Goal: Answer question/provide support

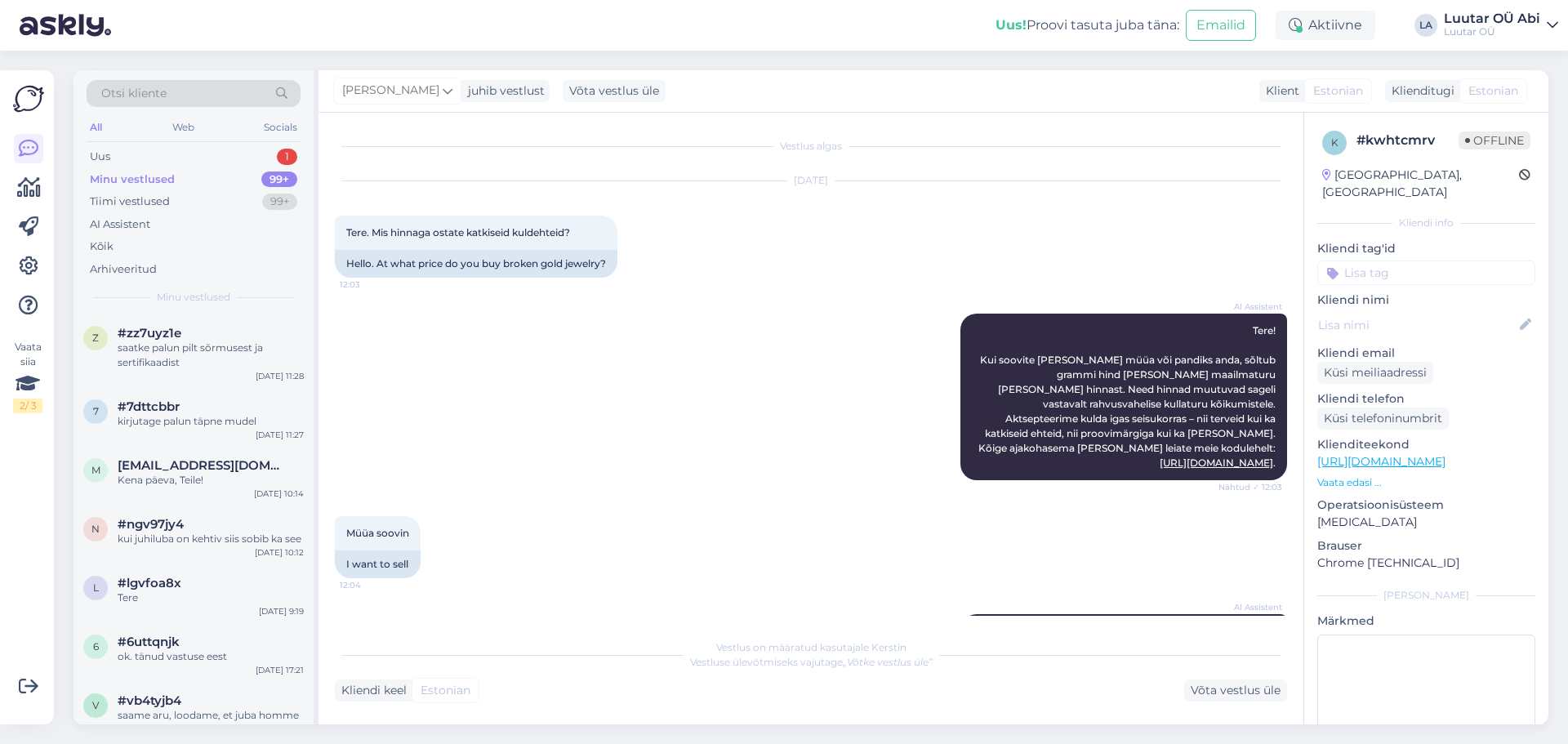
scroll to position [642, 0]
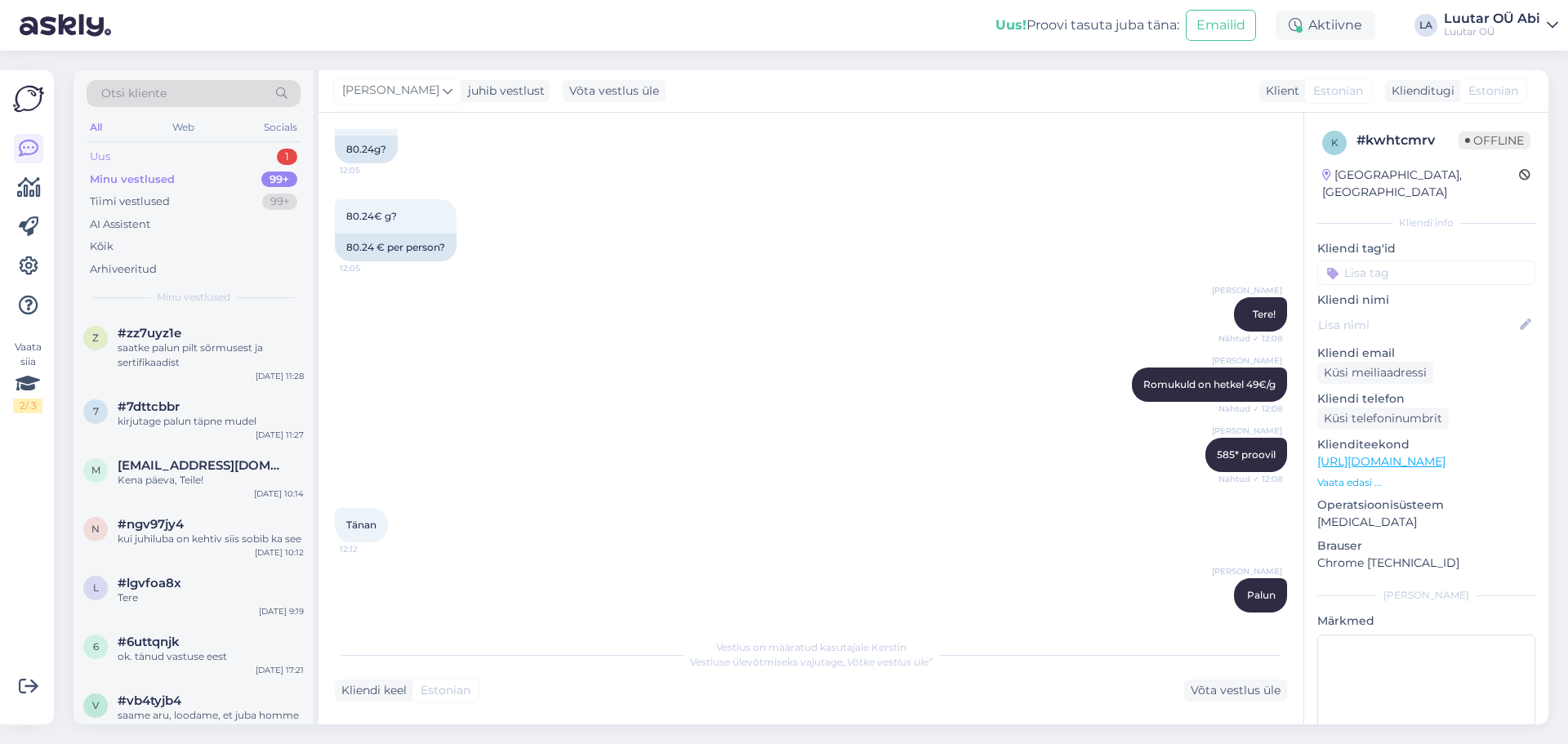
click at [170, 156] on div "Uus 1" at bounding box center [193, 157] width 214 height 23
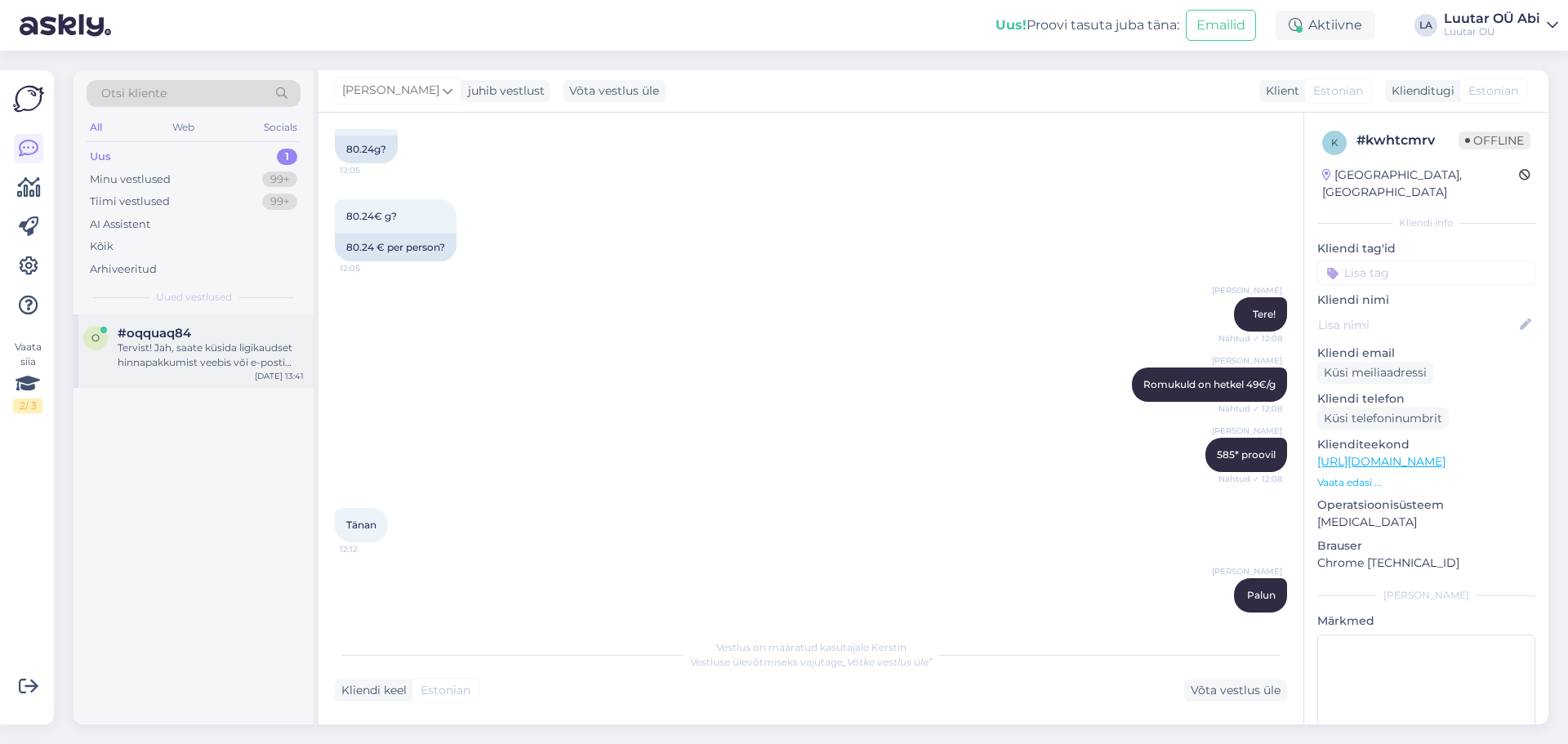
click at [184, 351] on div "Tervist! Jah, saate küsida ligikaudset hinnapakkumist veebis või e-posti [PERSO…" at bounding box center [210, 355] width 186 height 29
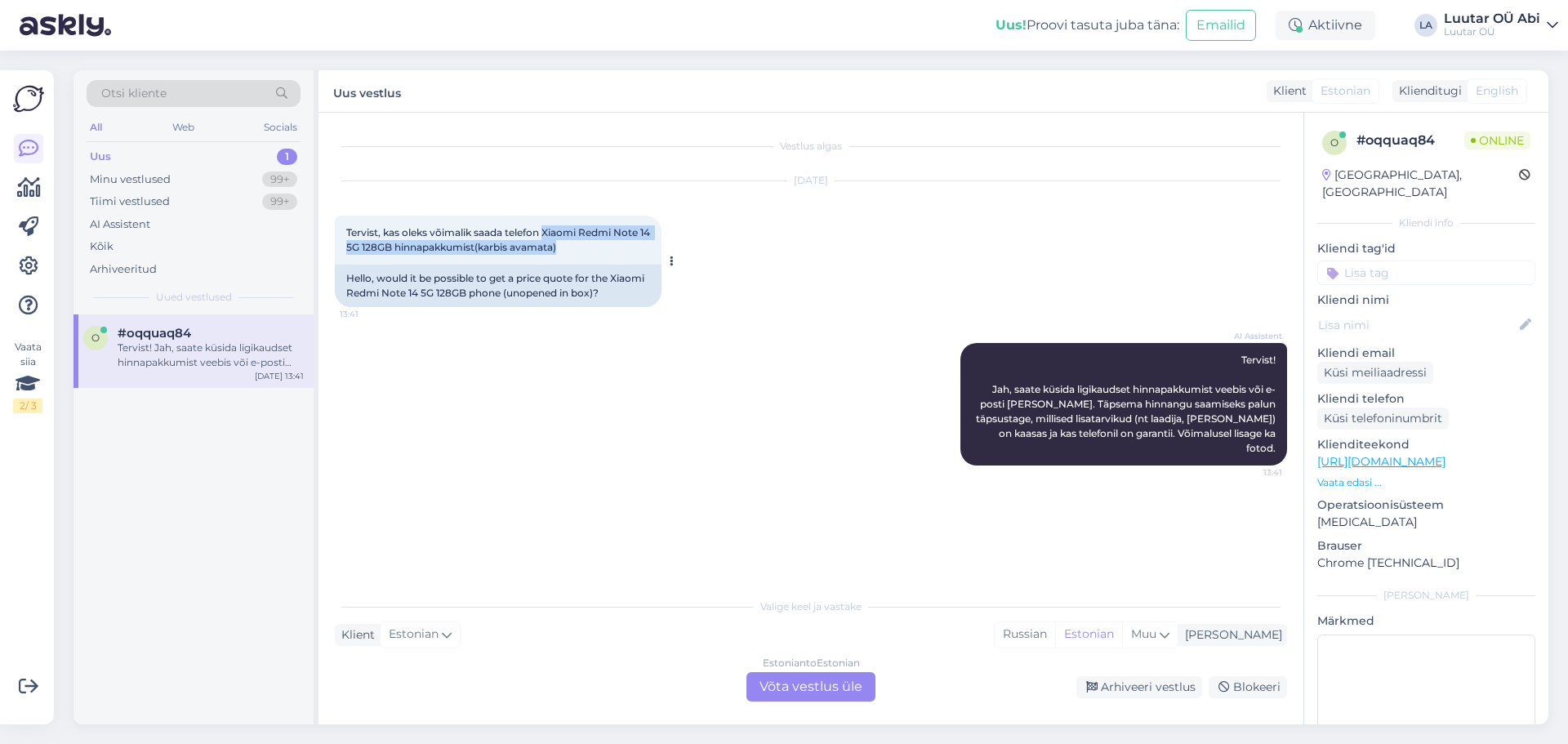
drag, startPoint x: 548, startPoint y: 231, endPoint x: 647, endPoint y: 249, distance: 100.6
click at [647, 249] on div "Tervist, kas oleks võimalik saada telefon Xiaomi Redmi Note 14 5G 128GB hinnapa…" at bounding box center [497, 240] width 327 height 49
copy span "Xiaomi Redmi Note 14 5G 128GB hinnapakkumist(karbis avamata)"
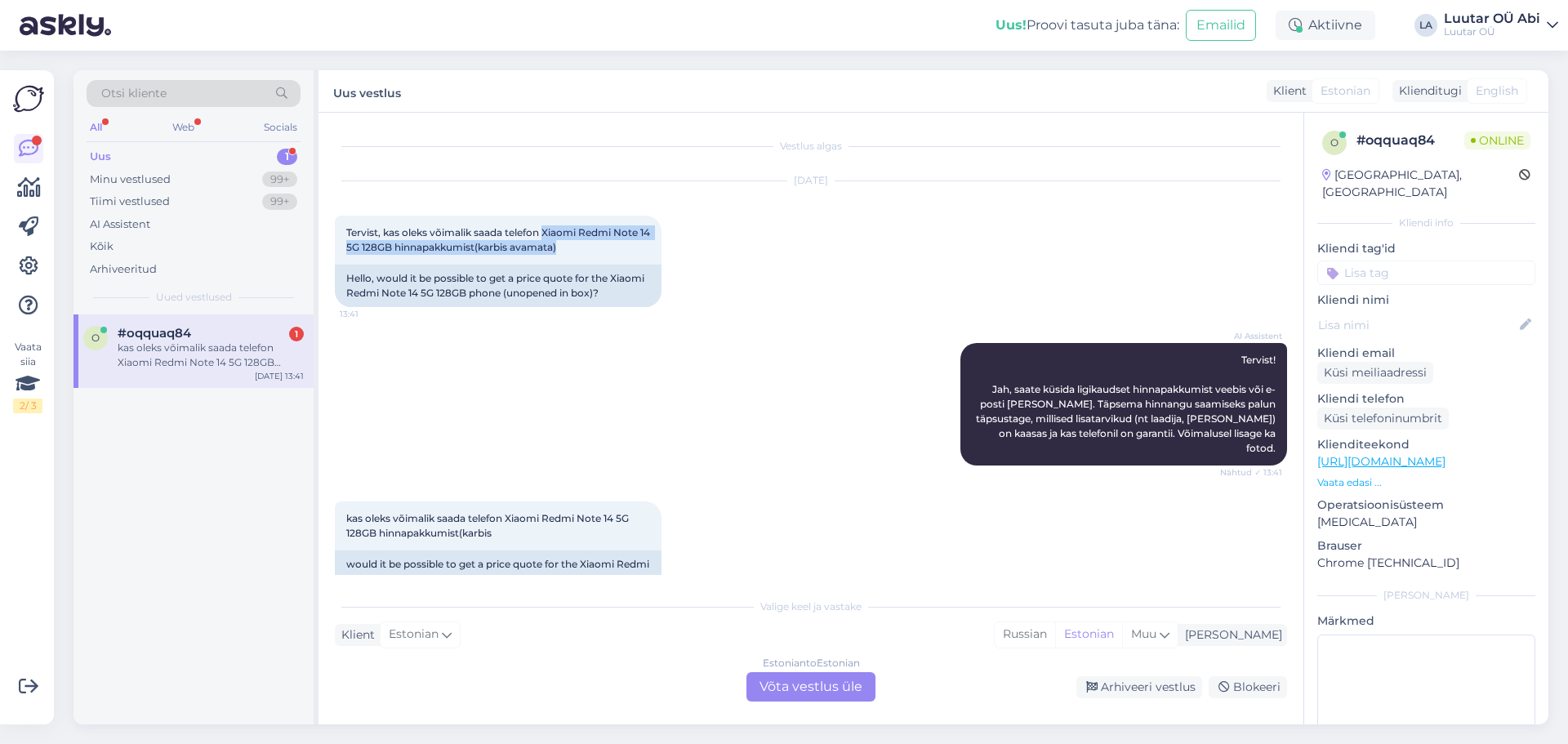
scroll to position [22, 0]
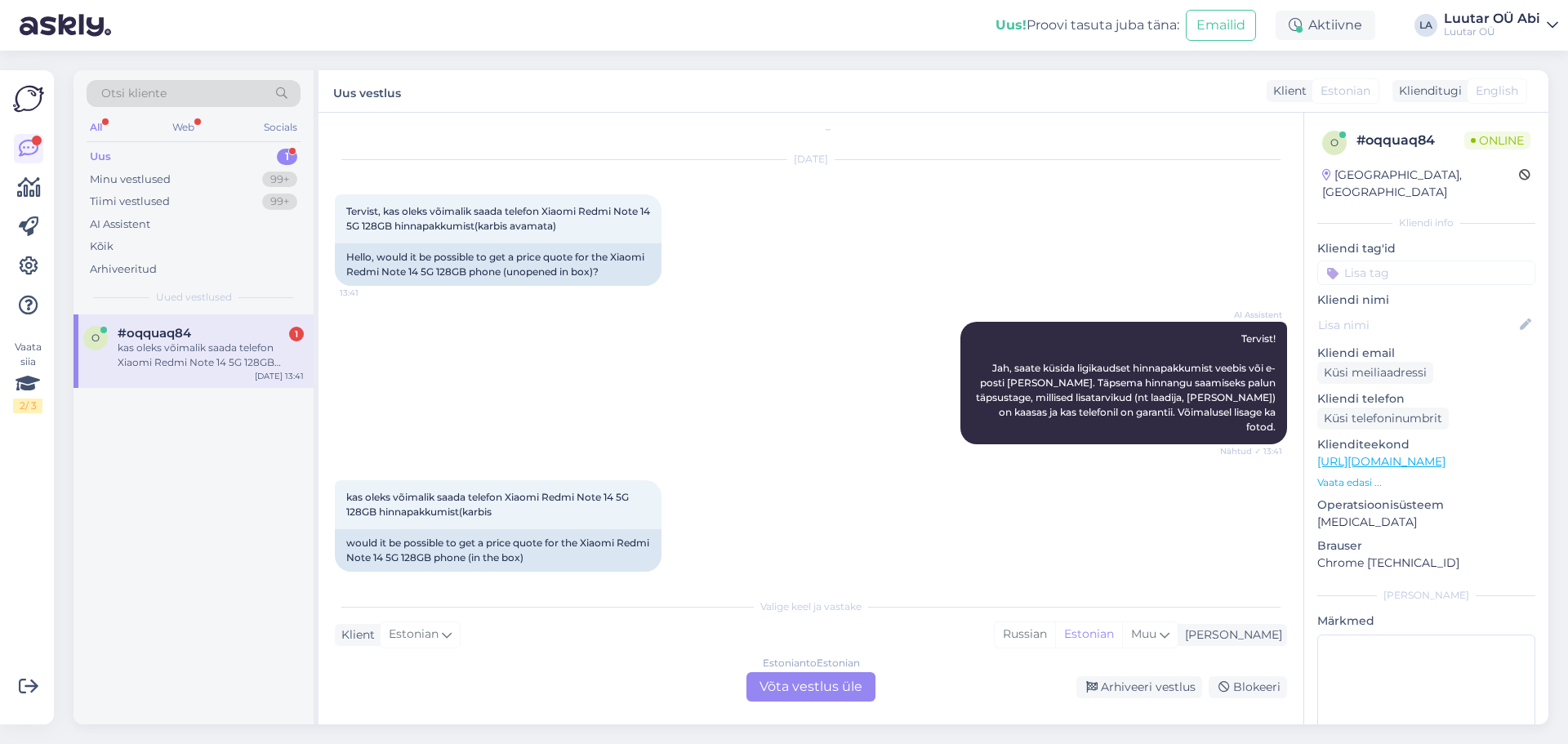
click at [531, 367] on div "AI Assistent [PERSON_NAME]! Jah, saate küsida ligikaudset hinnapakkumist veebis…" at bounding box center [810, 383] width 953 height 159
click at [829, 687] on div "Estonian to Estonian Võta vestlus üle" at bounding box center [811, 687] width 129 height 29
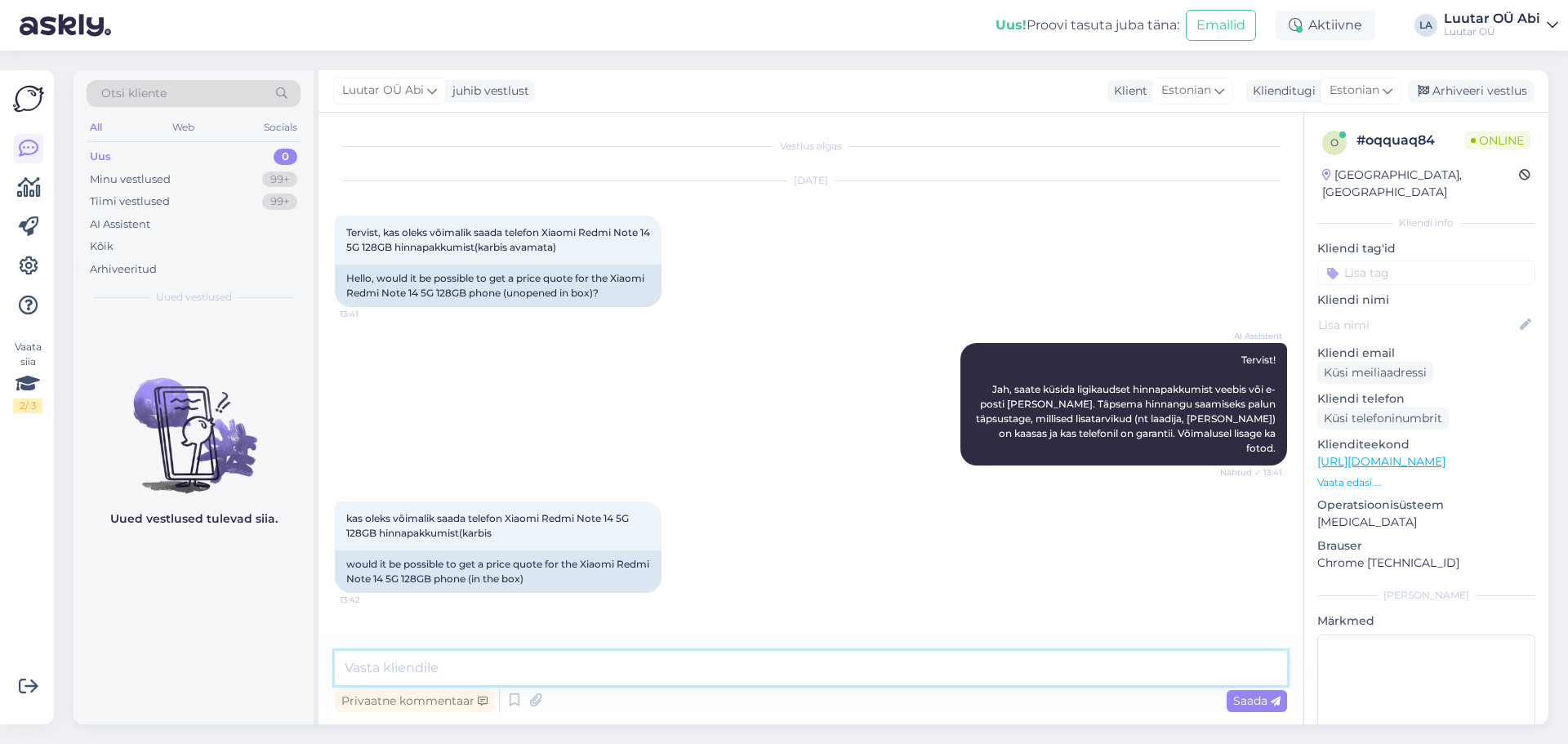
click at [822, 675] on textarea at bounding box center [810, 668] width 953 height 34
type textarea "70€ [PERSON_NAME]"
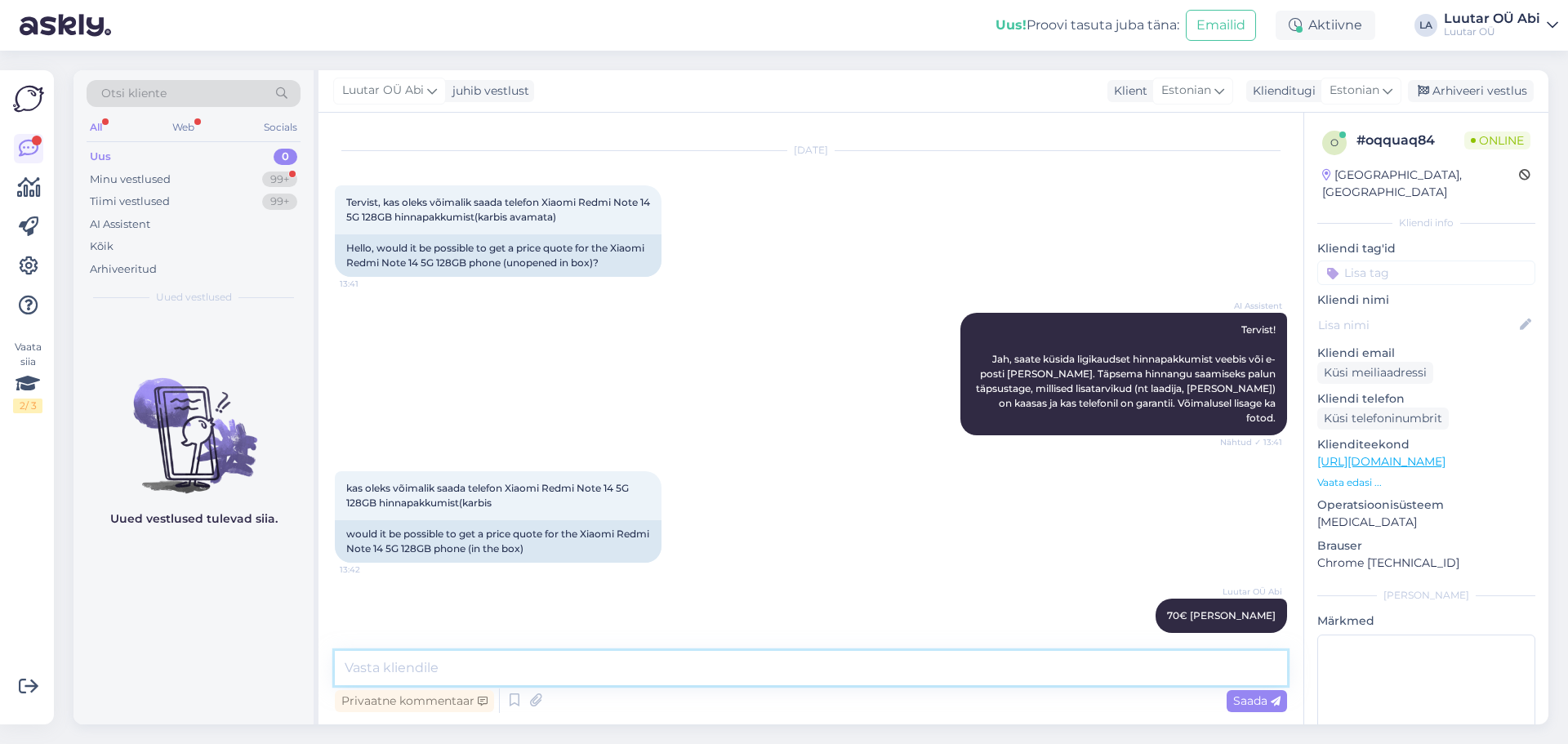
scroll to position [101, 0]
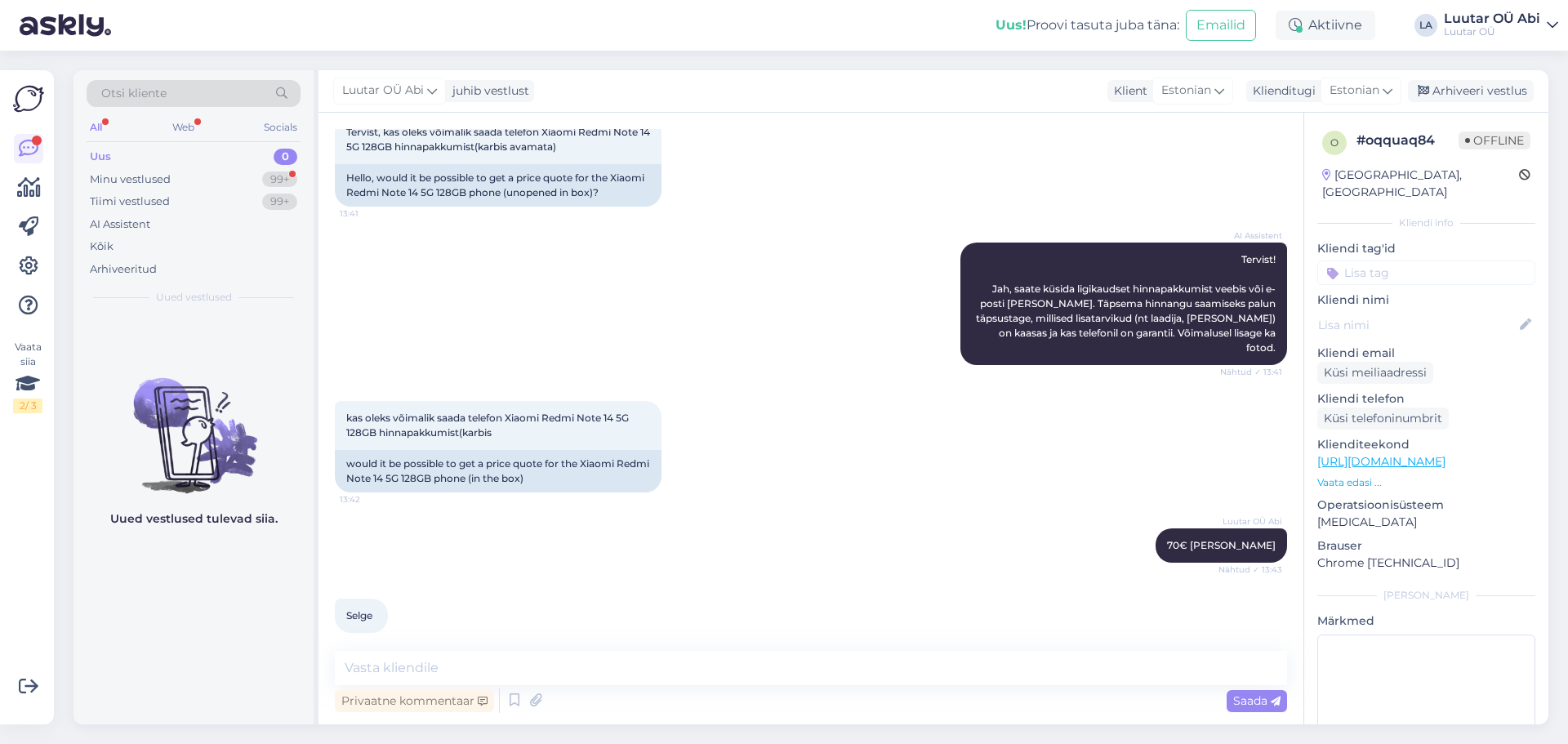
click at [613, 303] on div "AI Assistent [PERSON_NAME]! Jah, saate küsida ligikaudset hinnapakkumist veebis…" at bounding box center [810, 304] width 953 height 159
click at [194, 163] on div "Uus 0" at bounding box center [193, 157] width 214 height 23
click at [194, 183] on div "Minu vestlused 99+" at bounding box center [193, 179] width 214 height 23
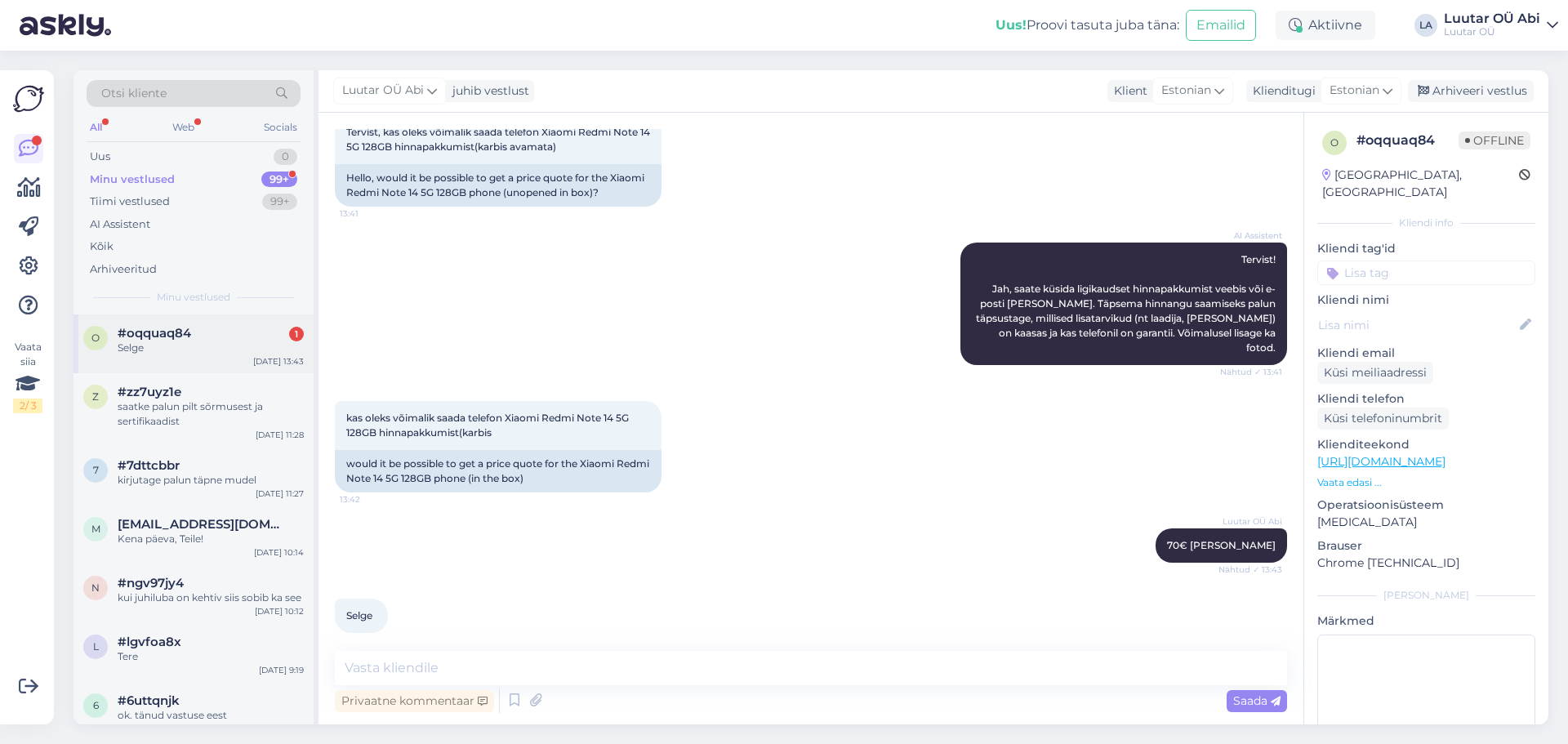
click at [231, 334] on div "#oqquaq84 1" at bounding box center [210, 333] width 186 height 15
click at [492, 294] on div "AI Assistent [PERSON_NAME]! Jah, saate küsida ligikaudset hinnapakkumist veebis…" at bounding box center [810, 304] width 953 height 159
click at [178, 143] on div "Otsi kliente All Web Socials Uus 1 Minu vestlused 99+ Tiimi vestlused 99+ AI As…" at bounding box center [193, 191] width 241 height 244
click at [240, 349] on div "Selge" at bounding box center [210, 347] width 186 height 15
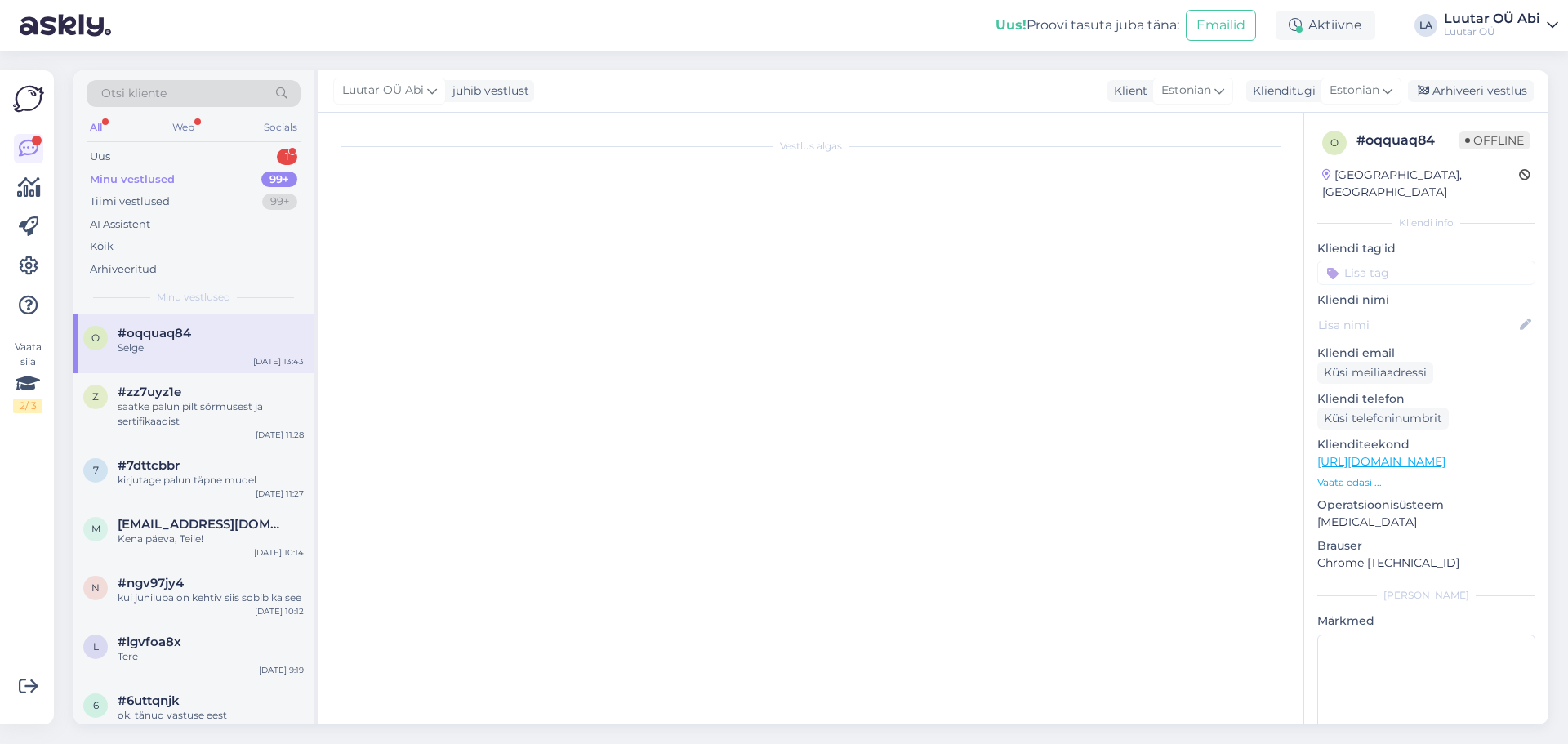
scroll to position [0, 0]
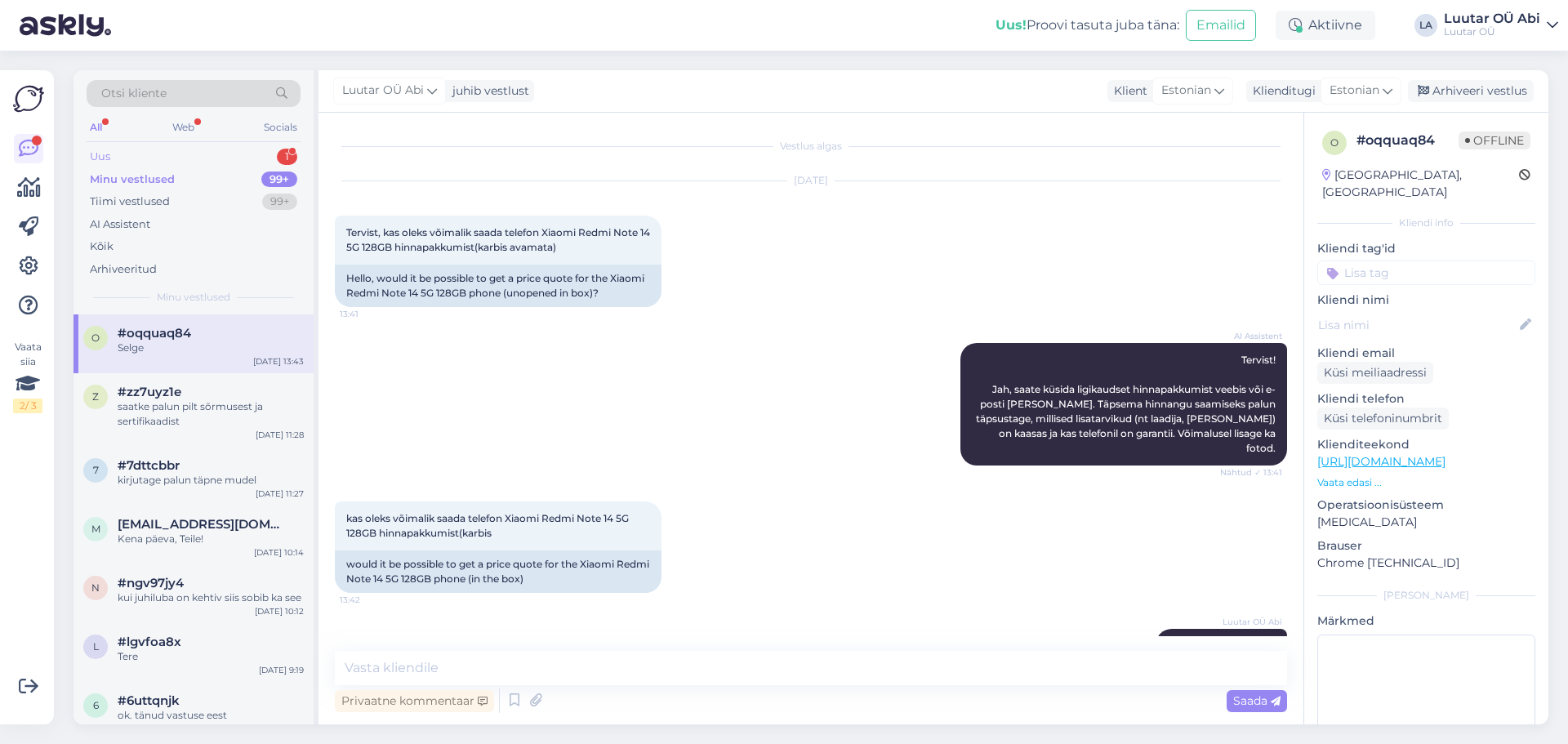
click at [237, 161] on div "Uus 1" at bounding box center [193, 157] width 214 height 23
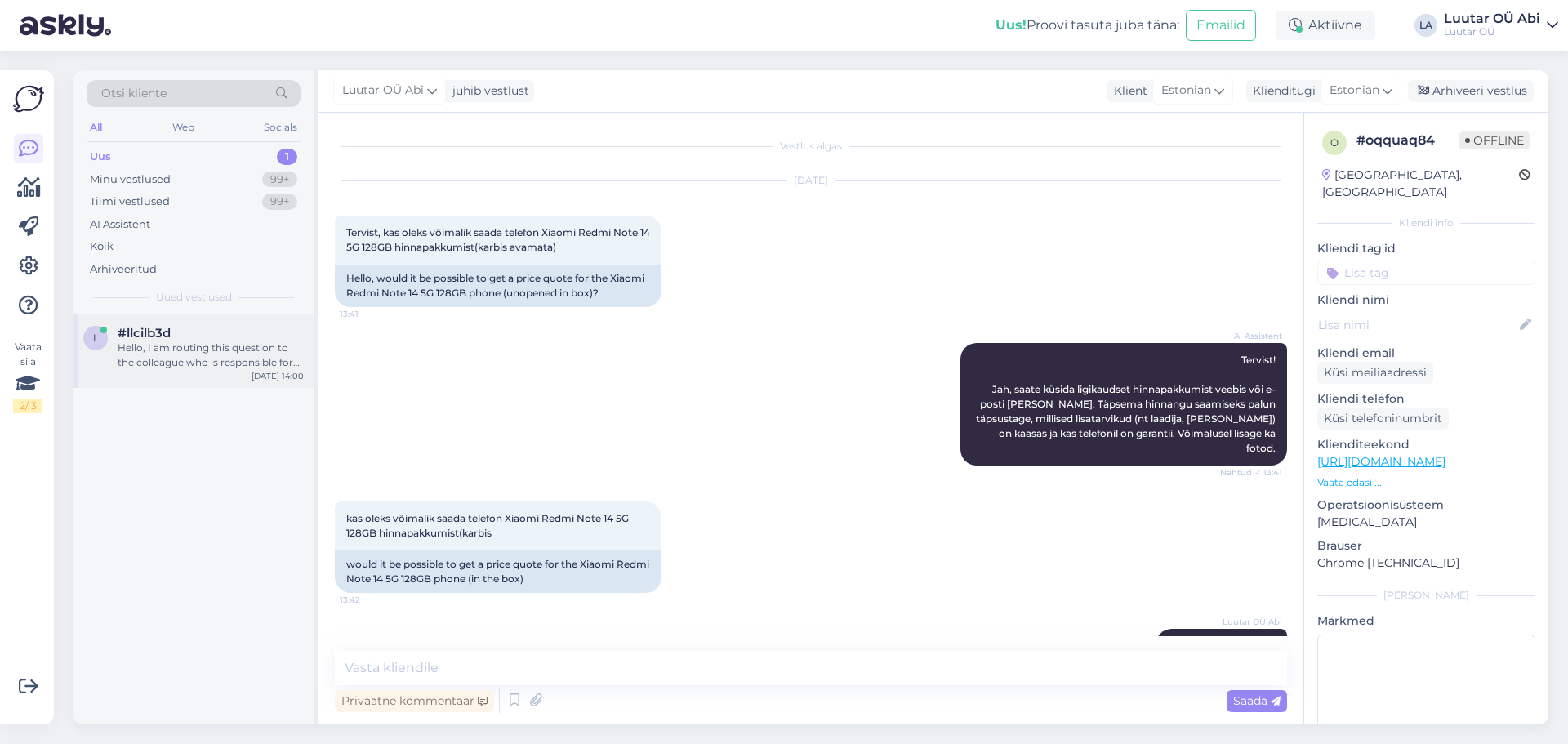
click at [241, 335] on div "#llcilb3d" at bounding box center [210, 333] width 186 height 15
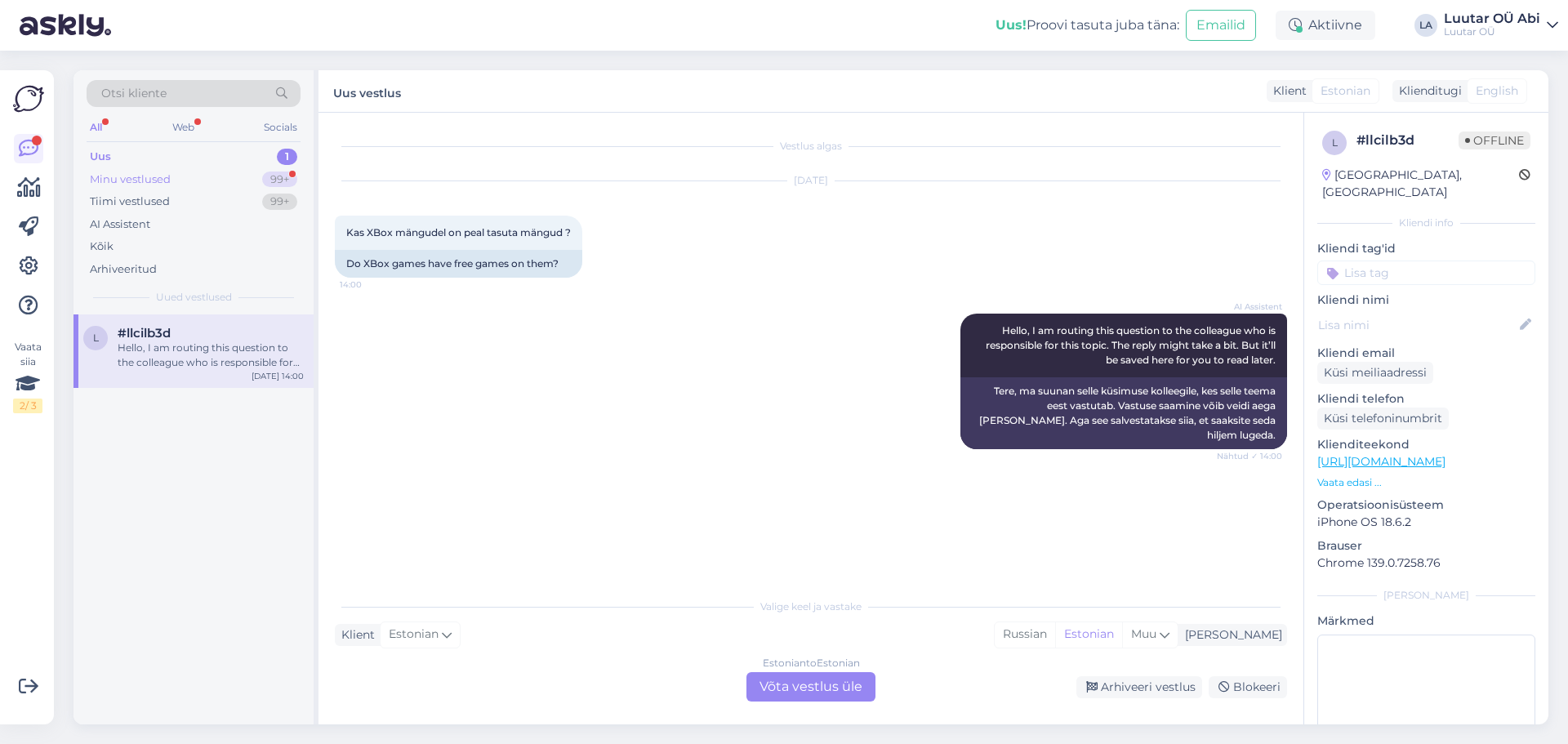
click at [242, 171] on div "Minu vestlused 99+" at bounding box center [193, 179] width 214 height 23
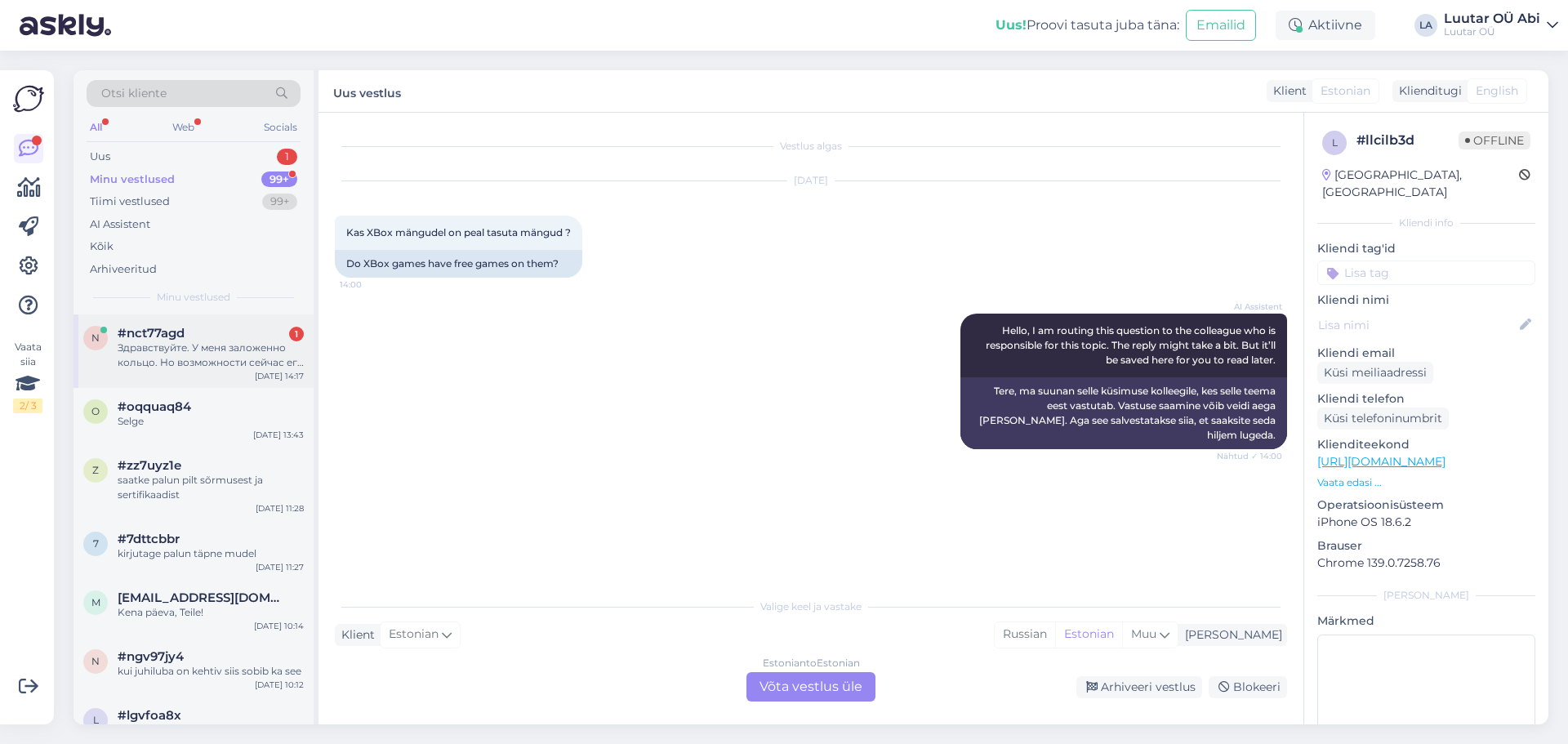
click at [254, 340] on div "#nct77agd 1" at bounding box center [210, 333] width 186 height 15
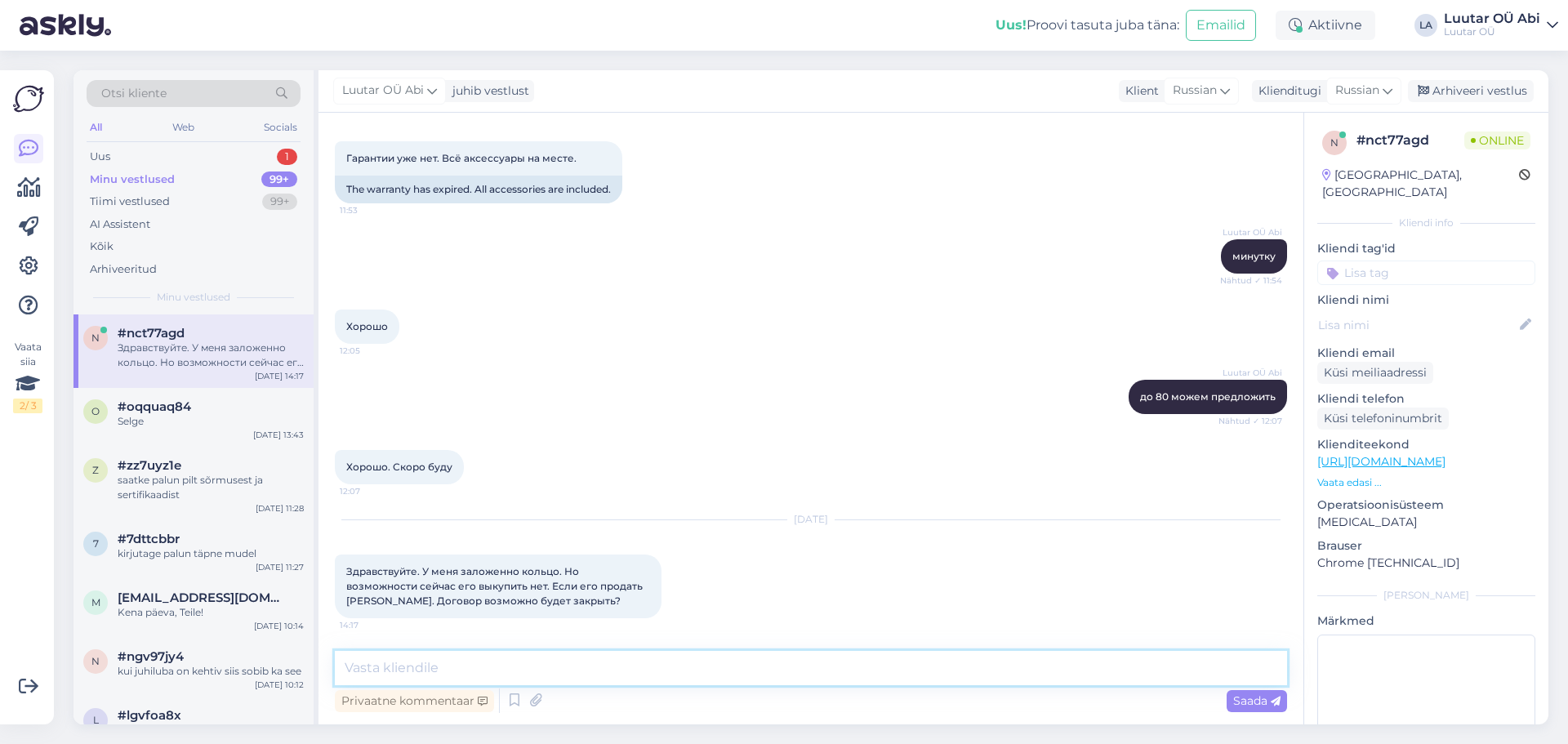
click at [546, 675] on textarea at bounding box center [810, 668] width 953 height 34
type textarea "Здравствуйте!"
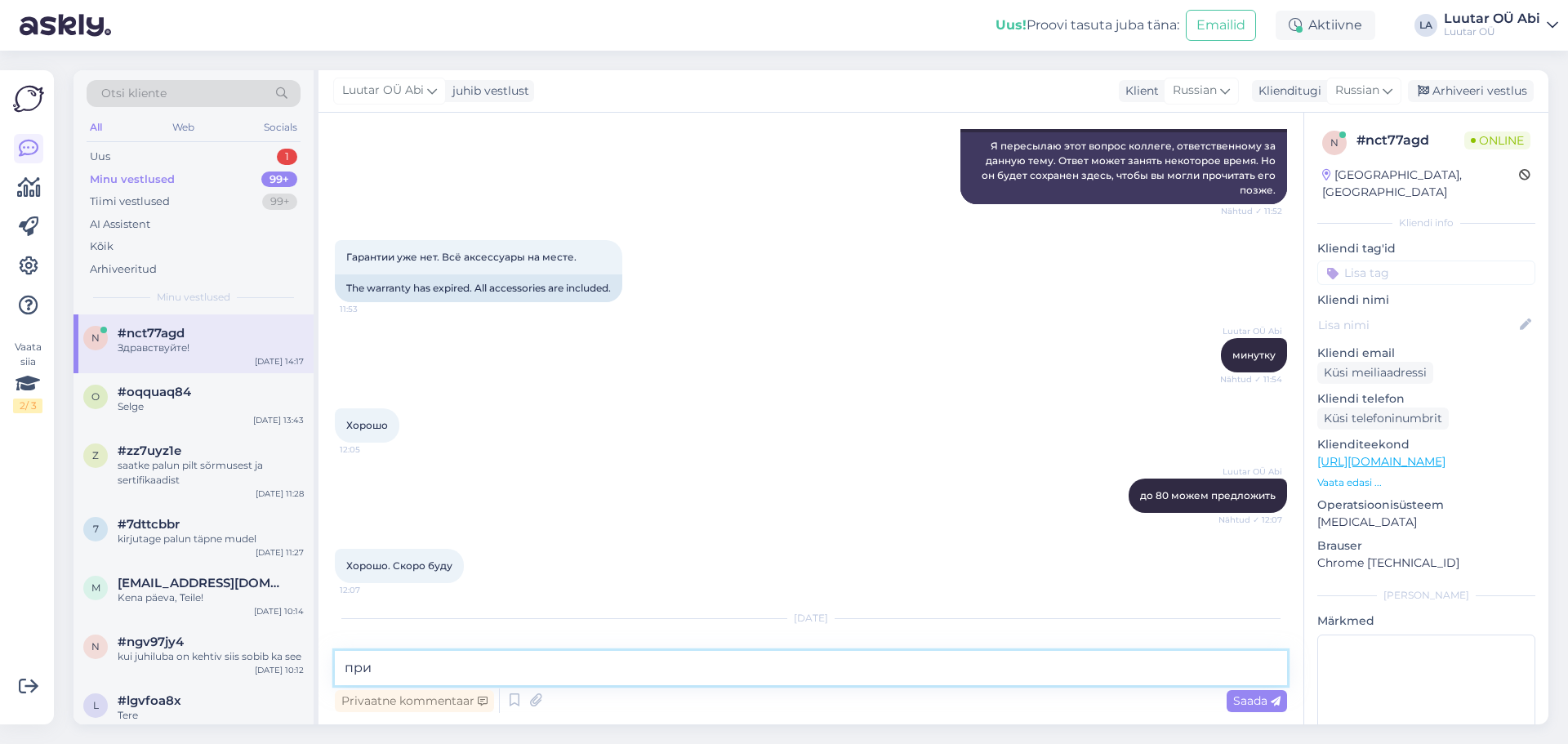
scroll to position [720, 0]
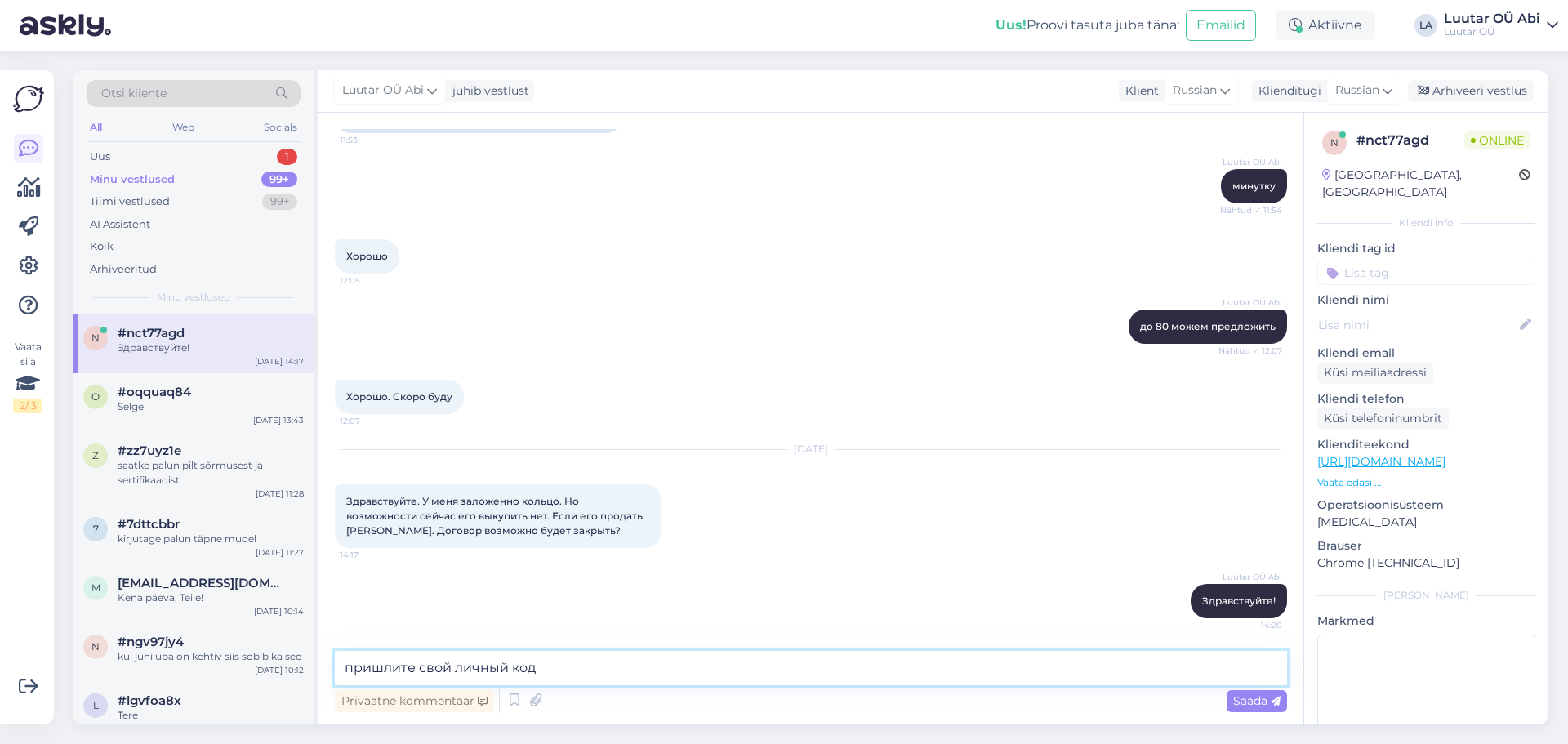
type textarea "пришлите свой личный код"
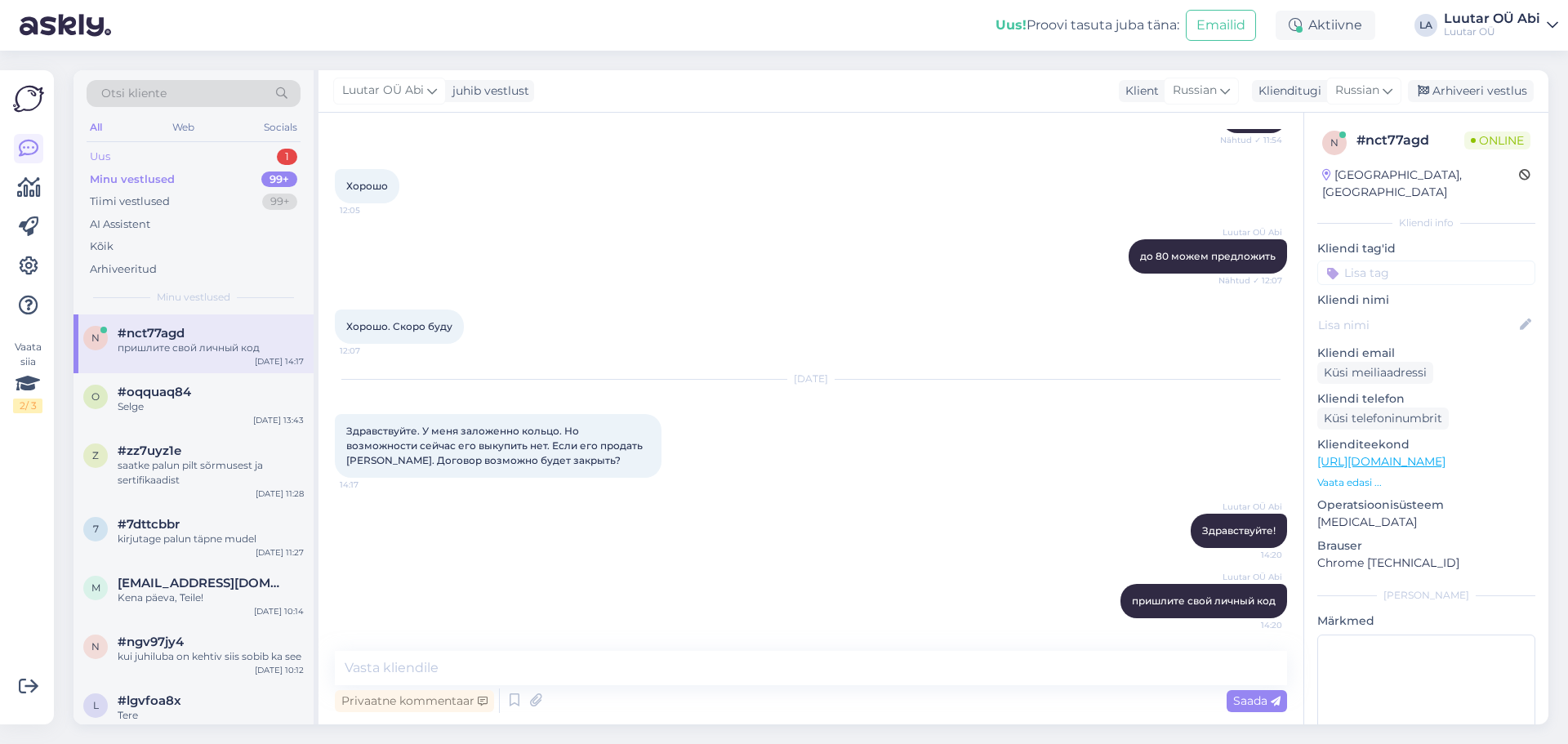
click at [202, 157] on div "Uus 1" at bounding box center [193, 157] width 214 height 23
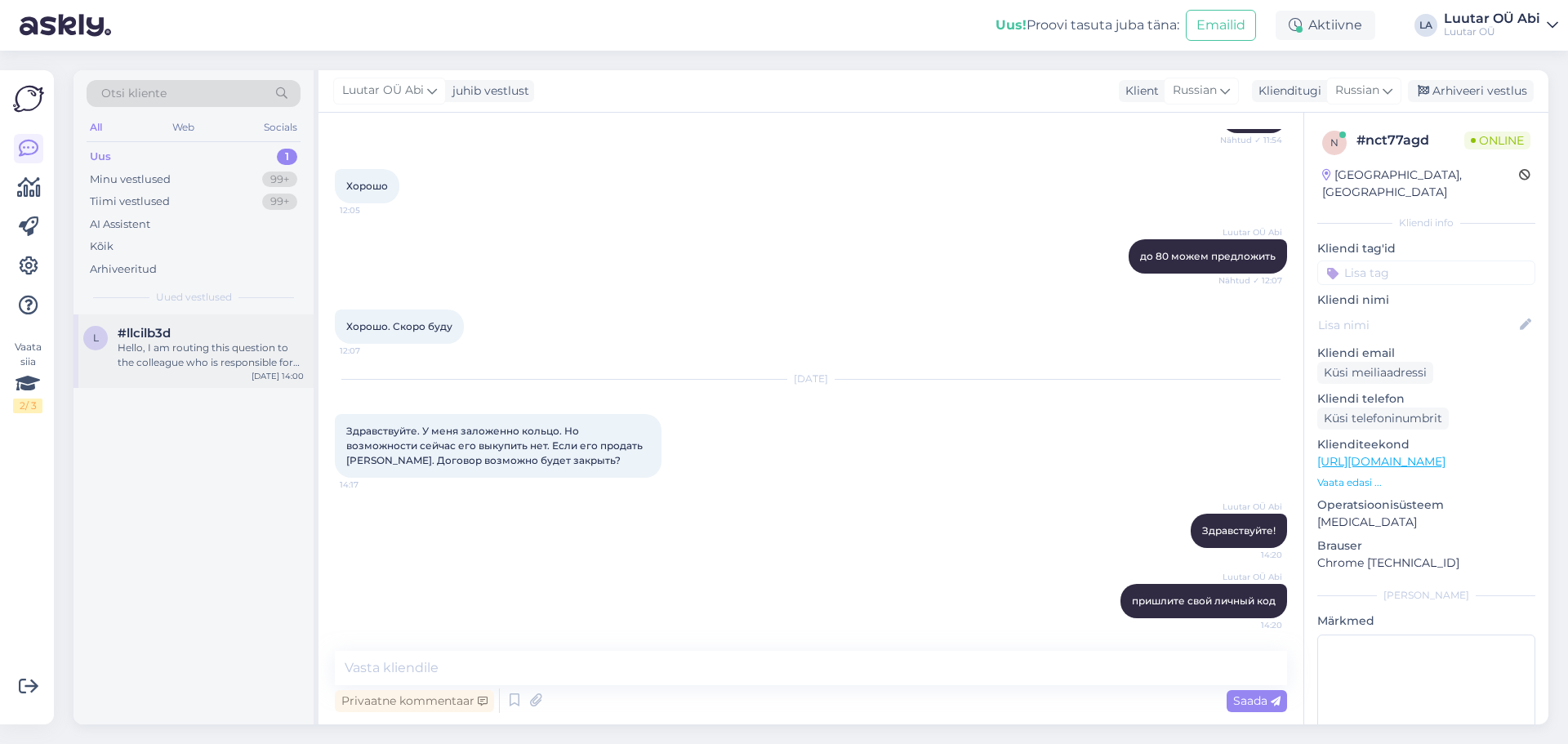
click at [254, 336] on div "#llcilb3d" at bounding box center [210, 333] width 186 height 15
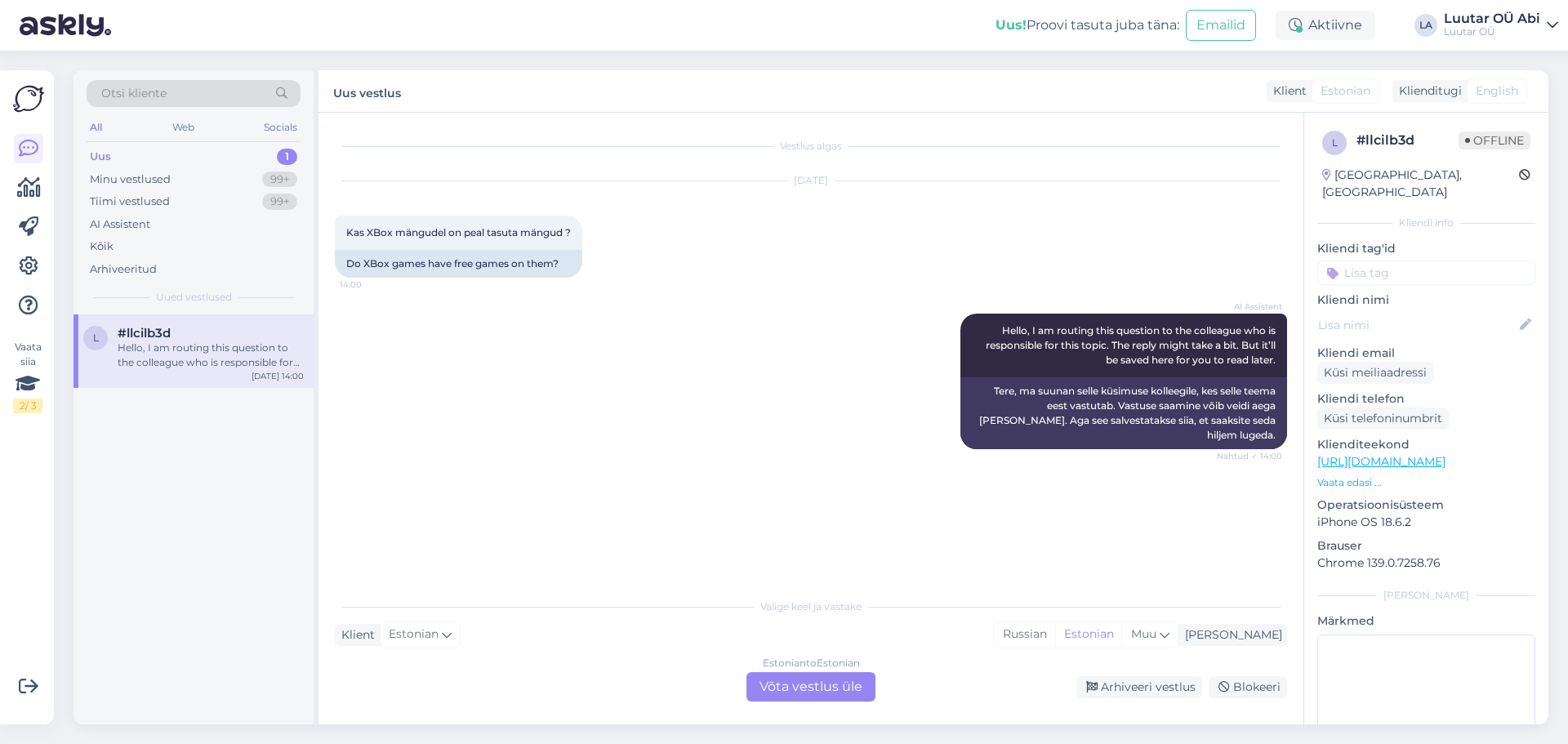
click at [833, 692] on div "Estonian to Estonian Võta vestlus üle" at bounding box center [811, 687] width 129 height 29
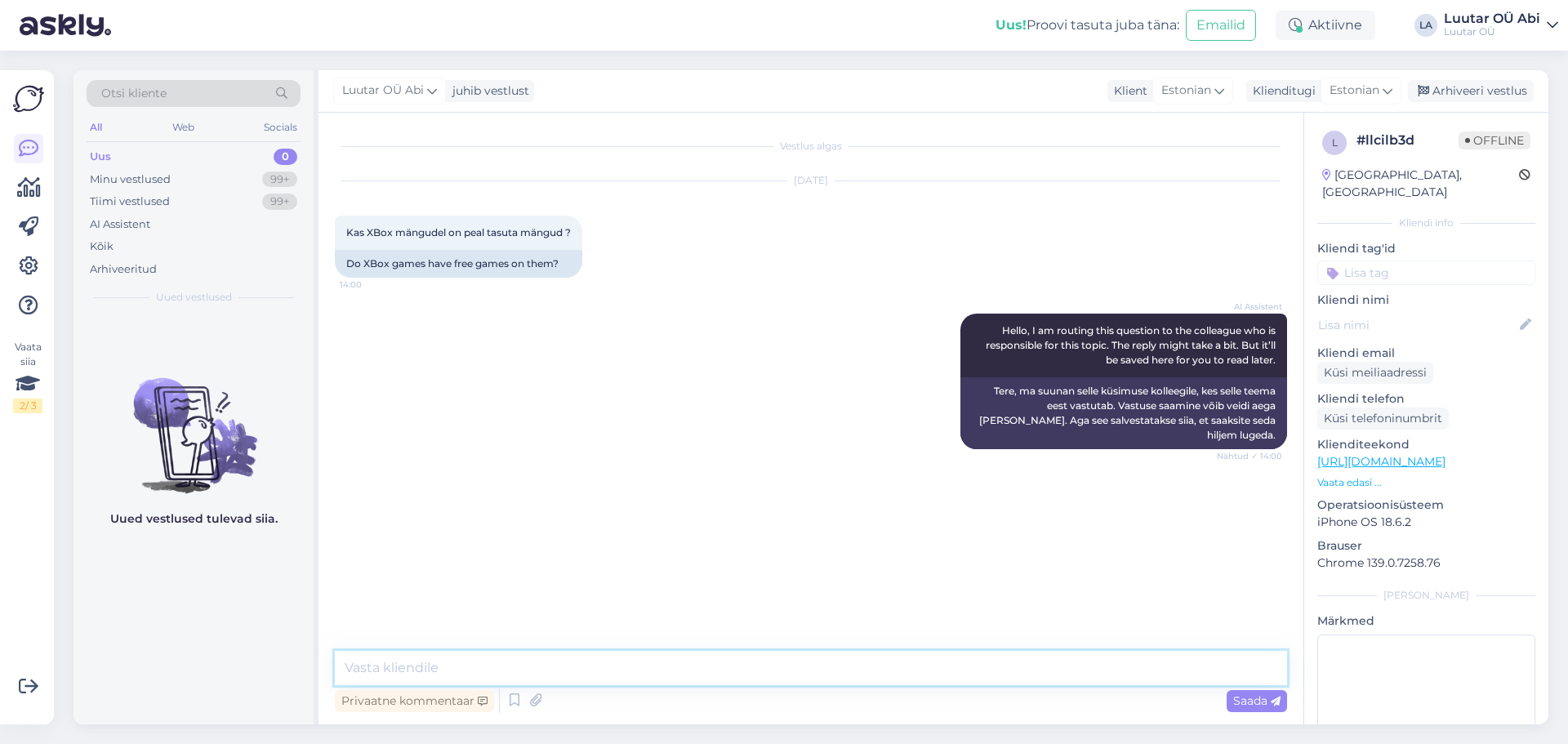
click at [471, 663] on textarea at bounding box center [810, 668] width 953 height 34
type textarea "m"
type textarea "kahjuks ei ole"
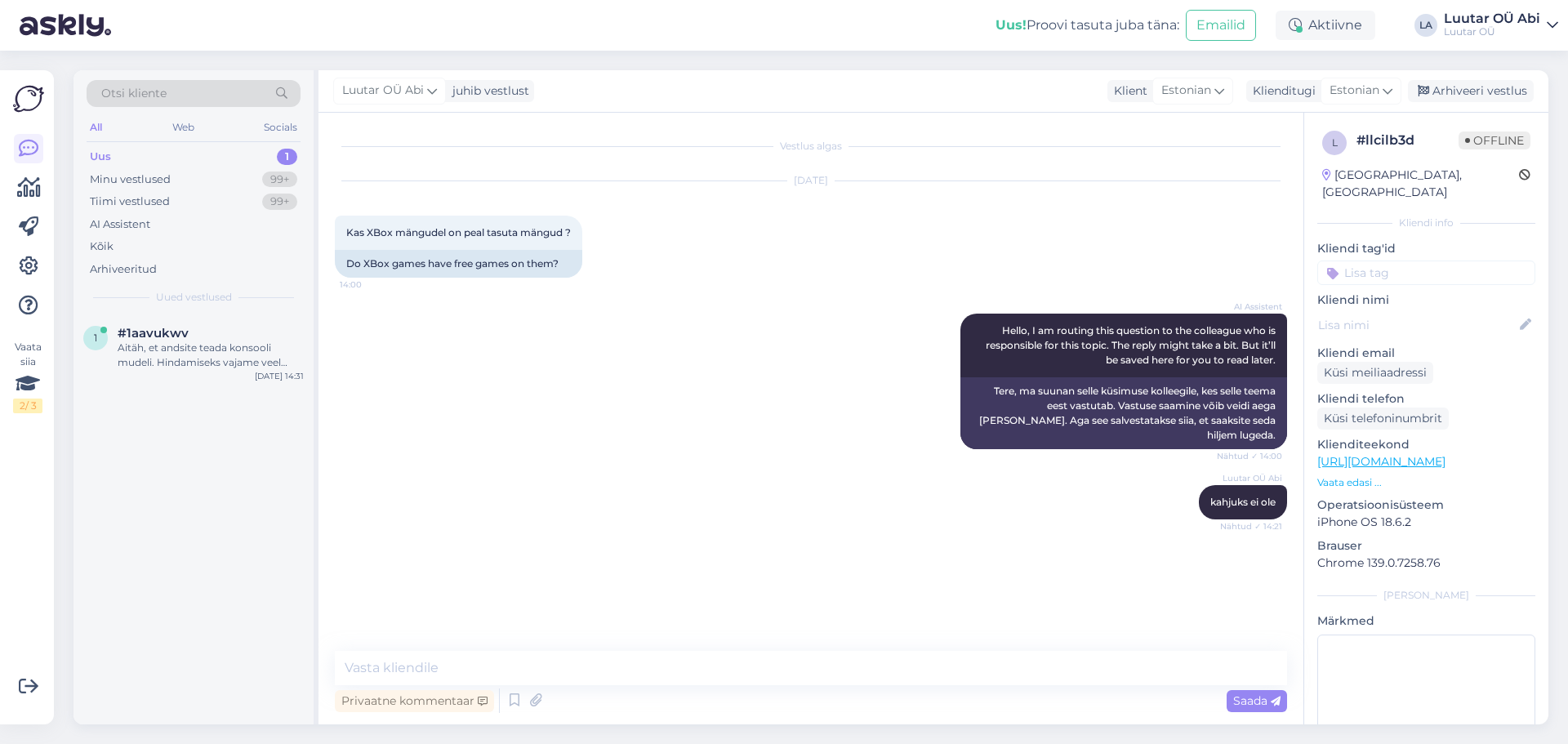
click at [229, 161] on div "Uus 1" at bounding box center [193, 157] width 214 height 23
drag, startPoint x: 243, startPoint y: 350, endPoint x: 261, endPoint y: 361, distance: 21.1
click at [242, 350] on div "Aitäh, et andsite teada konsooli mudeli. Hindamiseks vajame veel teavet selle s…" at bounding box center [210, 355] width 186 height 29
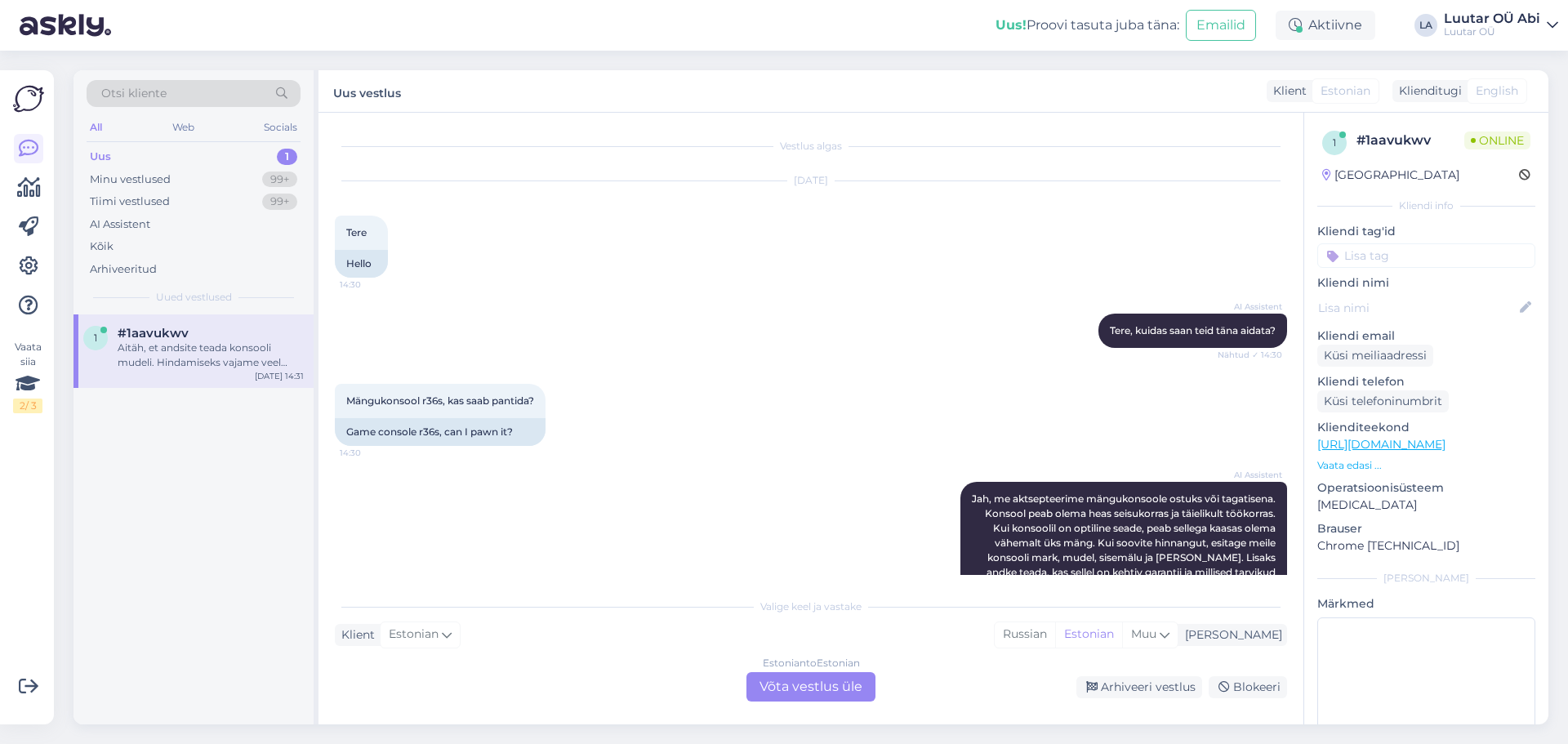
scroll to position [245, 0]
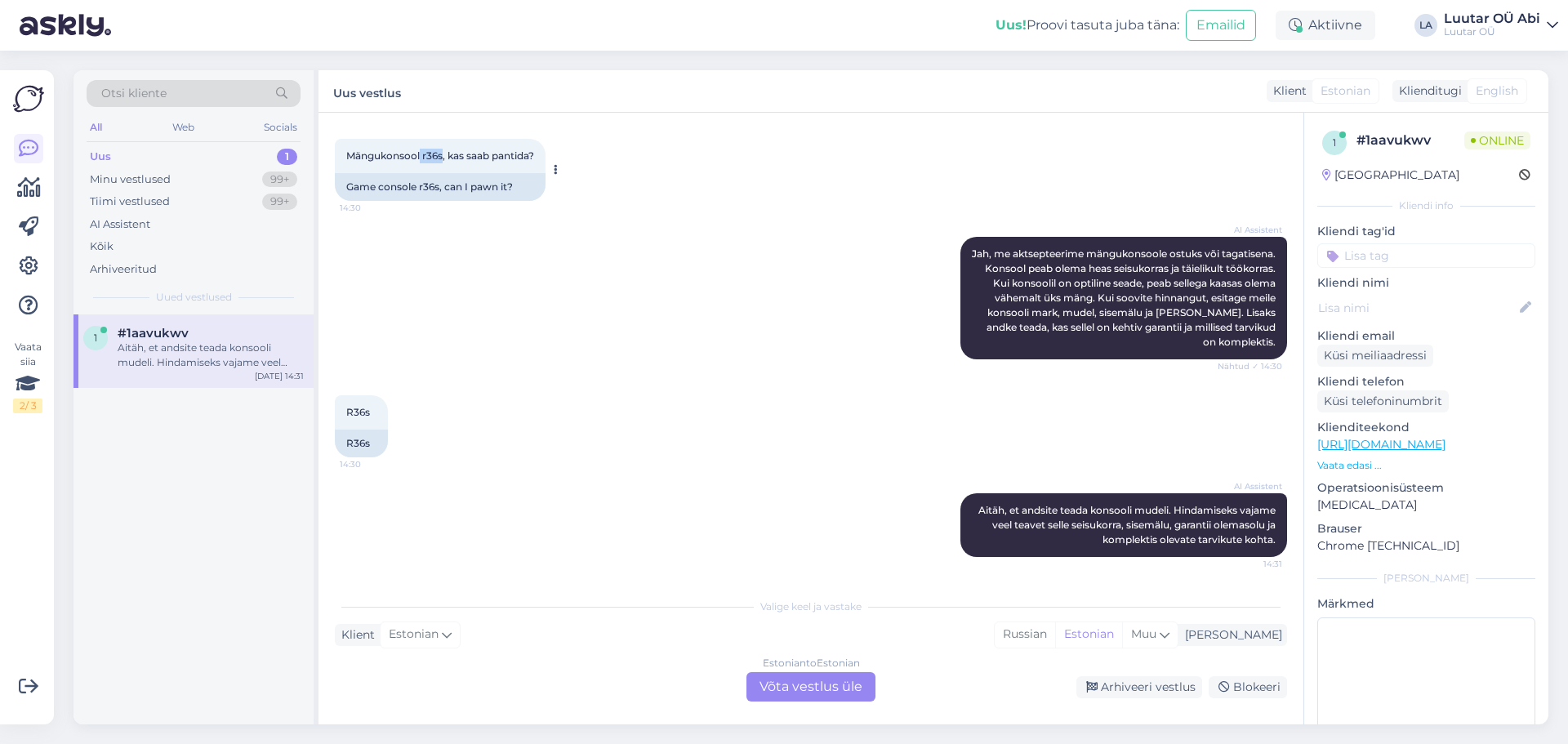
drag, startPoint x: 421, startPoint y: 153, endPoint x: 442, endPoint y: 153, distance: 21.0
click at [442, 153] on span "Mängukonsool r36s, kas saab pantida?" at bounding box center [440, 155] width 188 height 12
copy span "r36s"
click at [870, 677] on div "Estonian to Estonian Võta vestlus üle" at bounding box center [811, 687] width 129 height 29
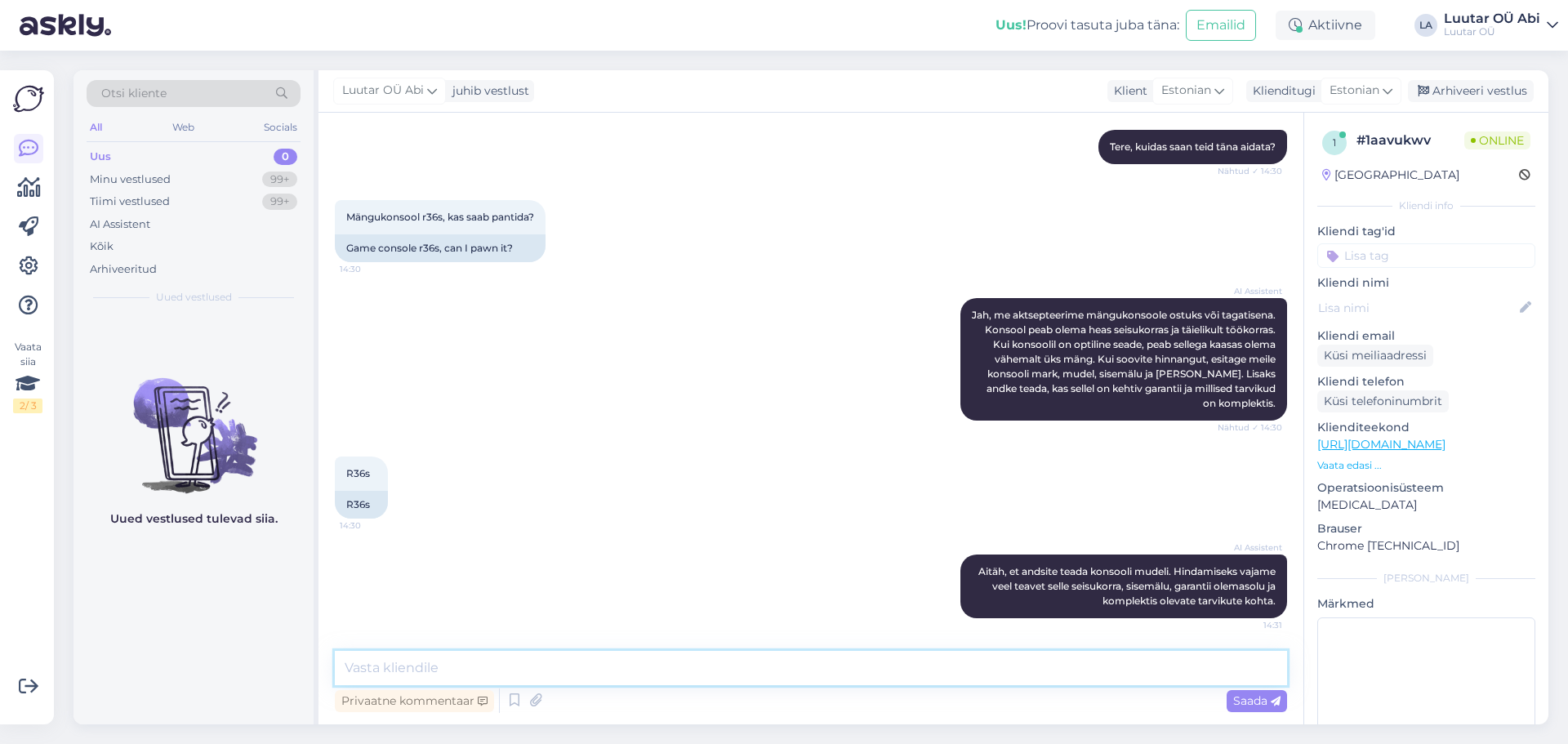
click at [796, 673] on textarea at bounding box center [810, 668] width 953 height 34
type textarea "kahjuks ei saa"
